Goal: Use online tool/utility: Use online tool/utility

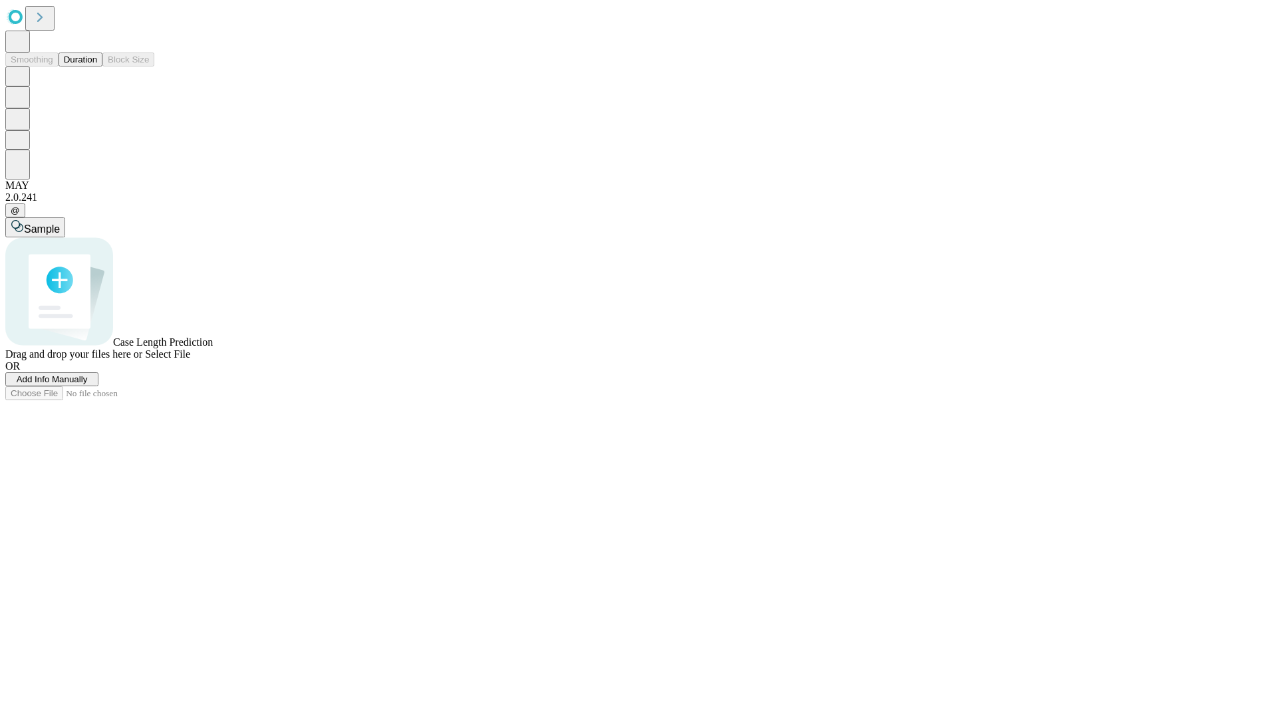
click at [88, 384] on span "Add Info Manually" at bounding box center [52, 379] width 71 height 10
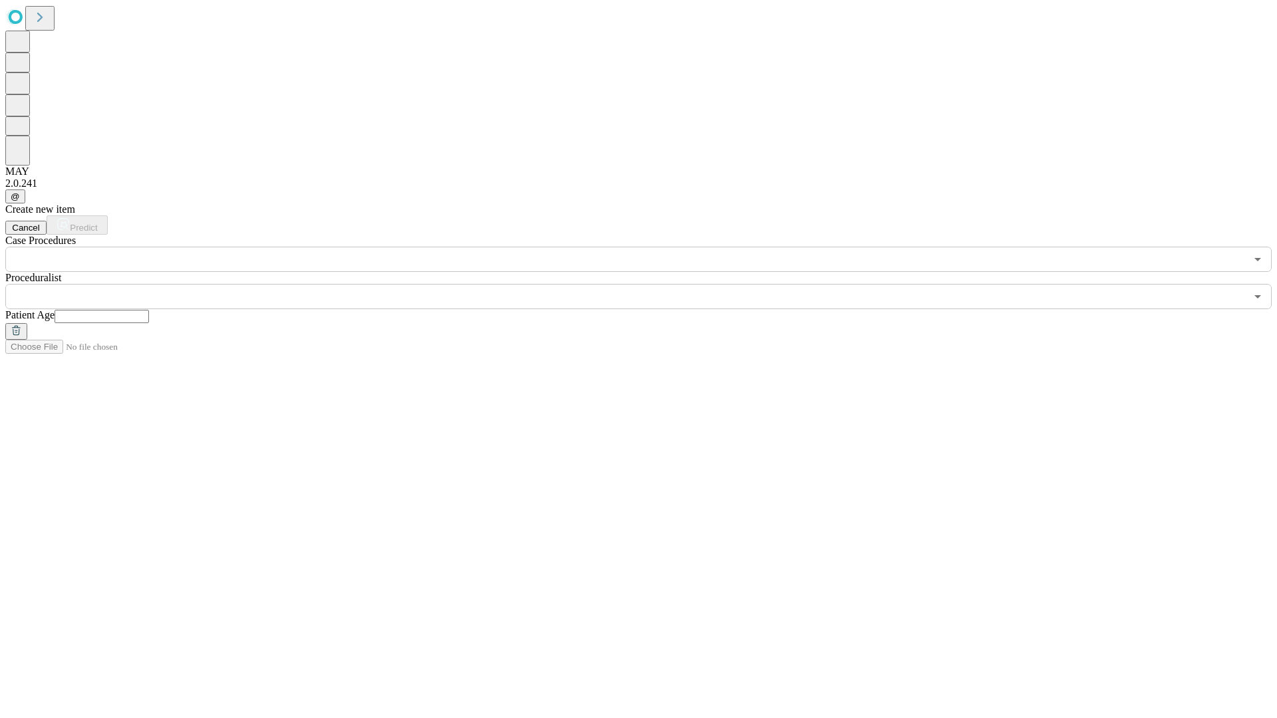
click at [149, 310] on input "text" at bounding box center [102, 316] width 94 height 13
type input "**"
click at [648, 284] on input "text" at bounding box center [625, 296] width 1240 height 25
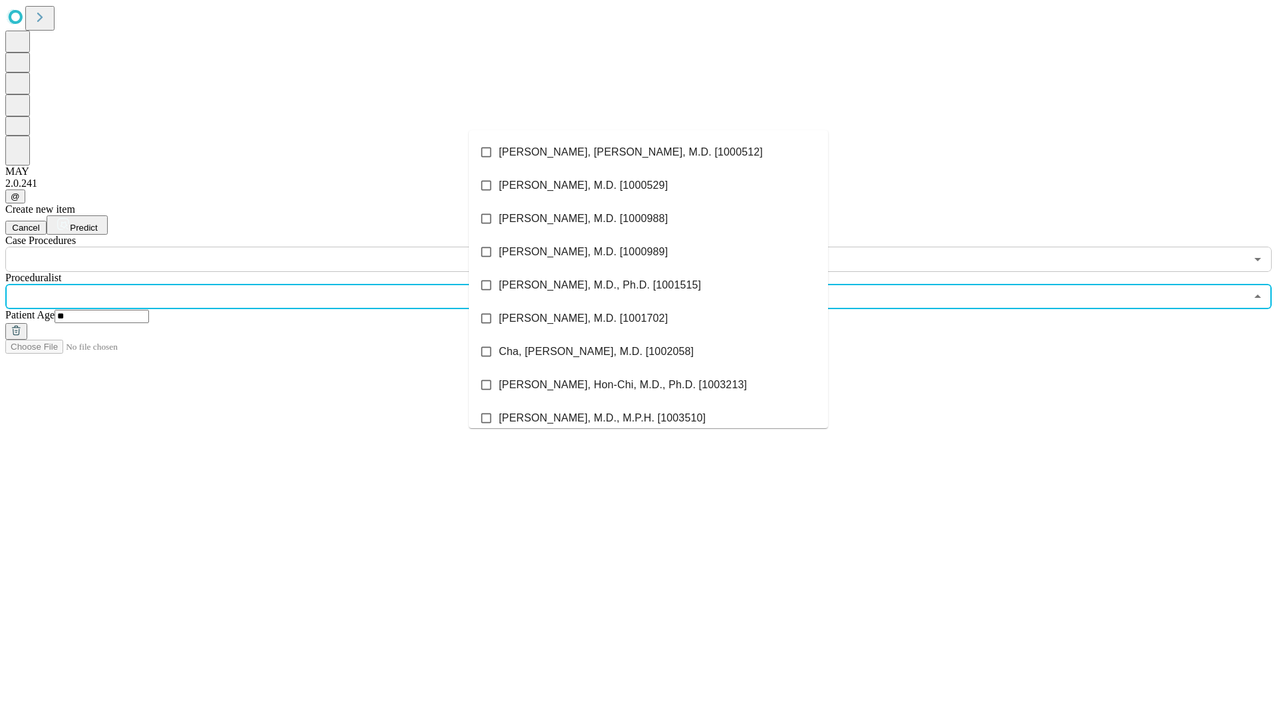
click at [648, 152] on li "[PERSON_NAME], [PERSON_NAME], M.D. [1000512]" at bounding box center [648, 152] width 359 height 33
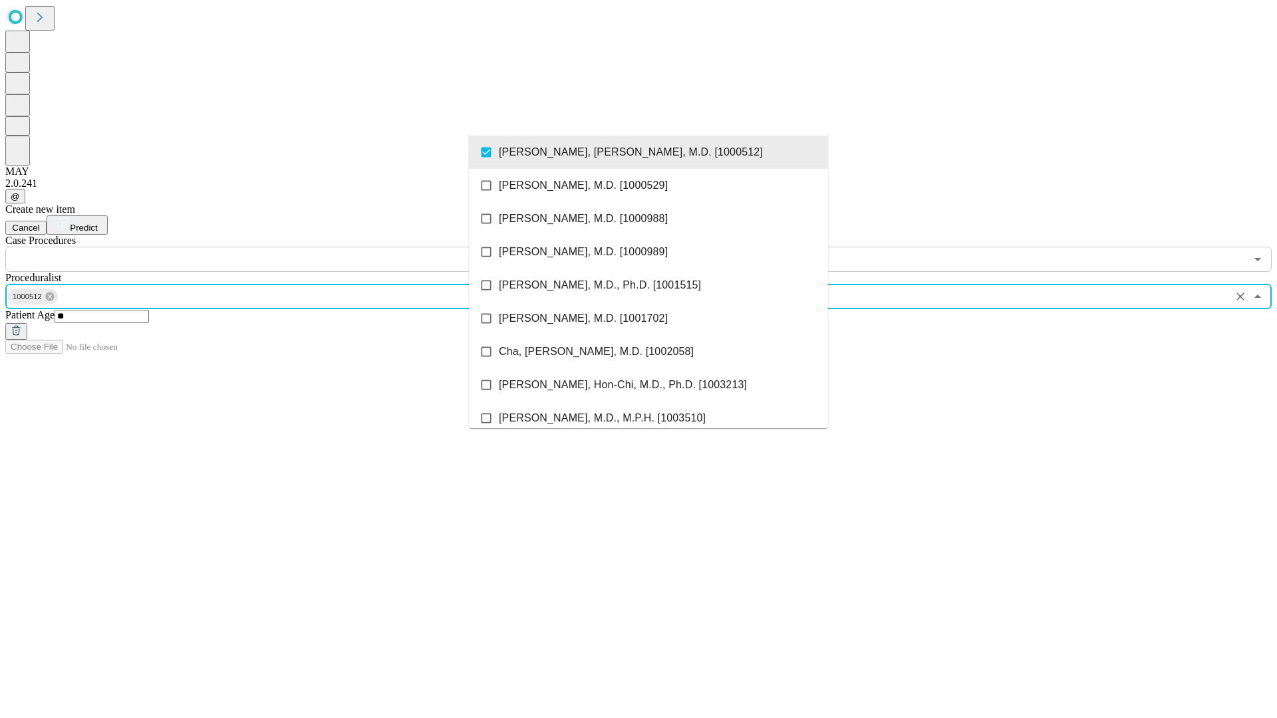
click at [279, 247] on input "text" at bounding box center [625, 259] width 1240 height 25
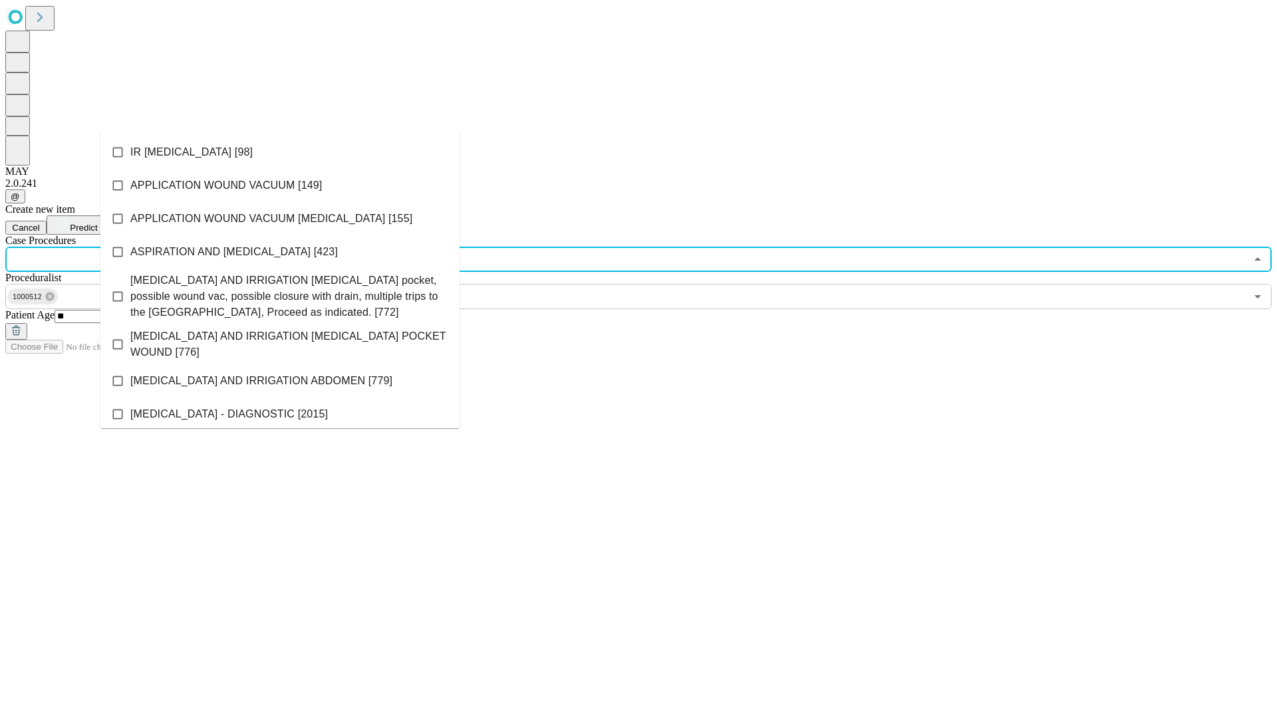
click at [280, 152] on li "IR [MEDICAL_DATA] [98]" at bounding box center [279, 152] width 359 height 33
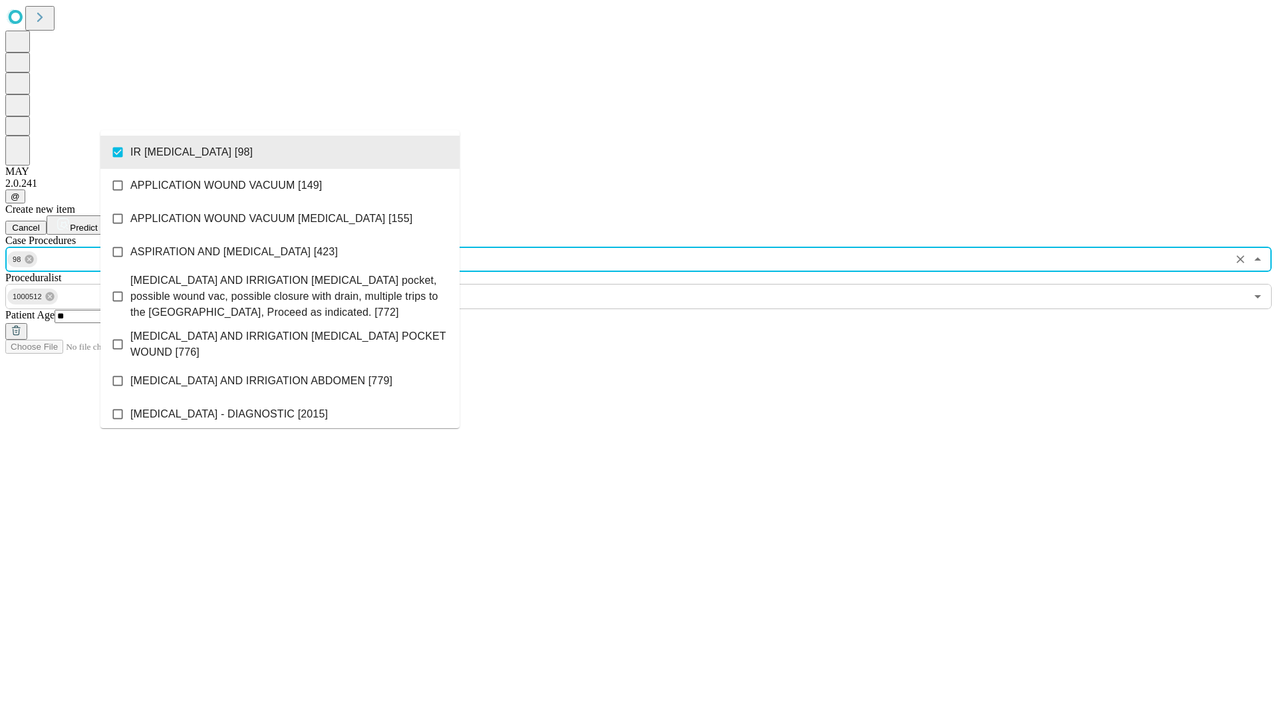
click at [97, 223] on span "Predict" at bounding box center [83, 228] width 27 height 10
